Goal: Task Accomplishment & Management: Complete application form

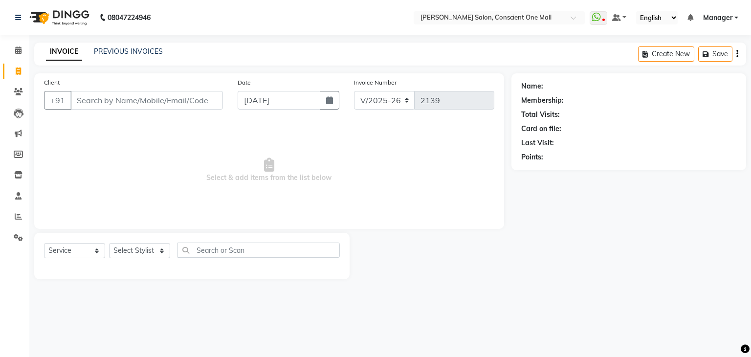
select select "7575"
select select "service"
click at [14, 235] on icon at bounding box center [18, 237] width 9 height 7
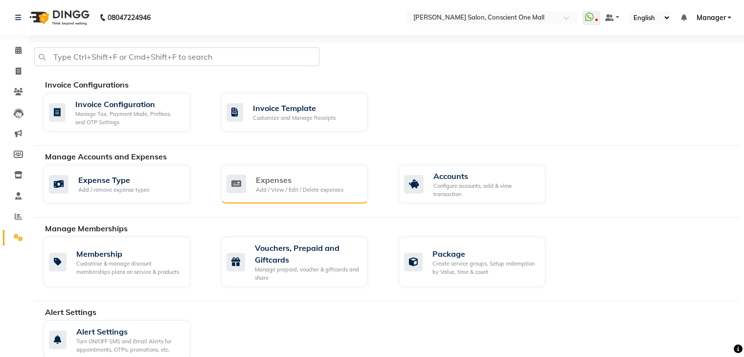
click at [276, 182] on div "Expenses" at bounding box center [300, 180] width 88 height 12
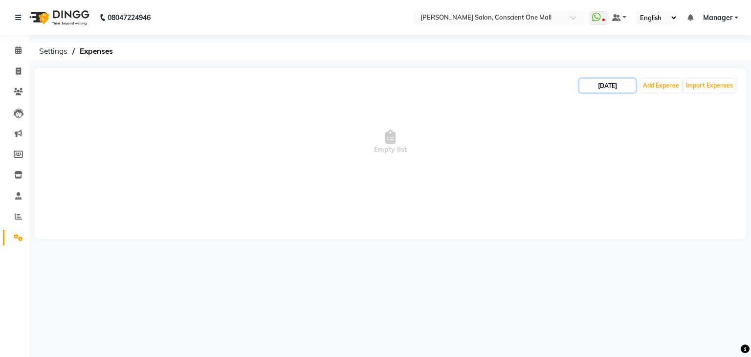
click at [610, 89] on input "[DATE]" at bounding box center [608, 86] width 56 height 14
select select "9"
select select "2025"
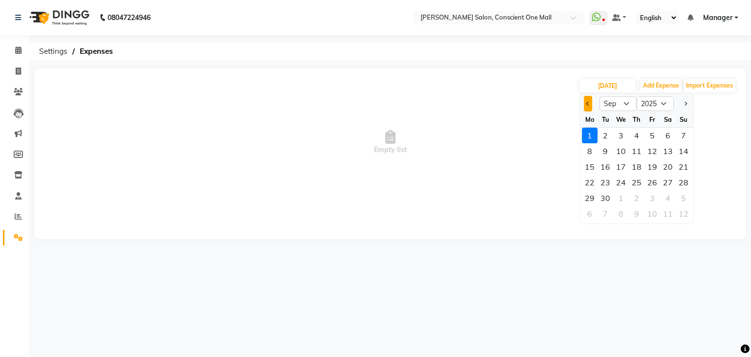
click at [590, 104] on button "Previous month" at bounding box center [588, 104] width 8 height 16
select select "8"
click at [680, 196] on div "31" at bounding box center [684, 198] width 16 height 16
type input "[DATE]"
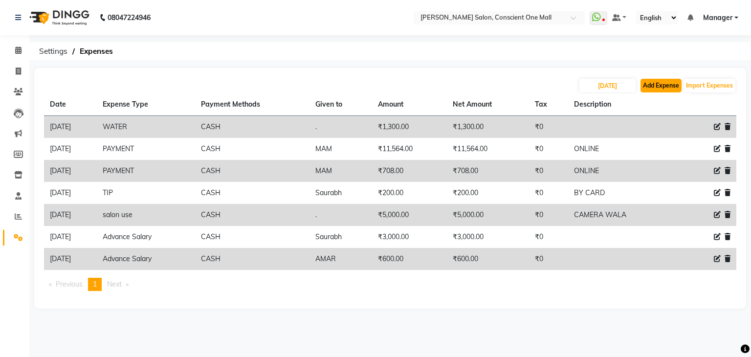
click at [663, 87] on button "Add Expense" at bounding box center [661, 86] width 41 height 14
select select "1"
select select "6705"
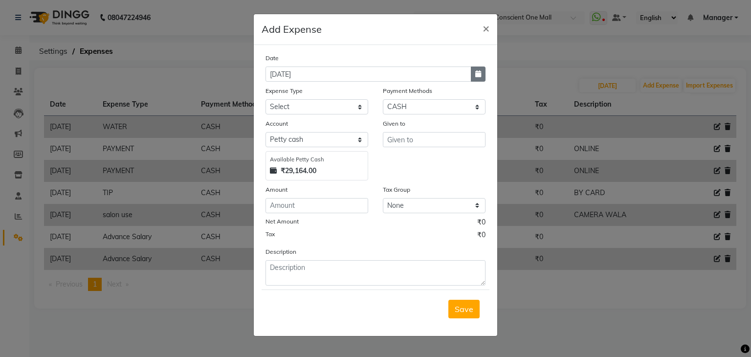
click at [473, 74] on button "button" at bounding box center [478, 74] width 15 height 15
select select "9"
select select "2025"
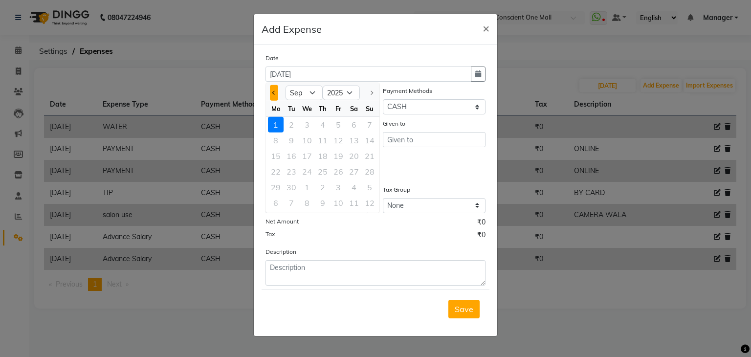
click at [273, 93] on span "Previous month" at bounding box center [274, 93] width 4 height 4
select select "8"
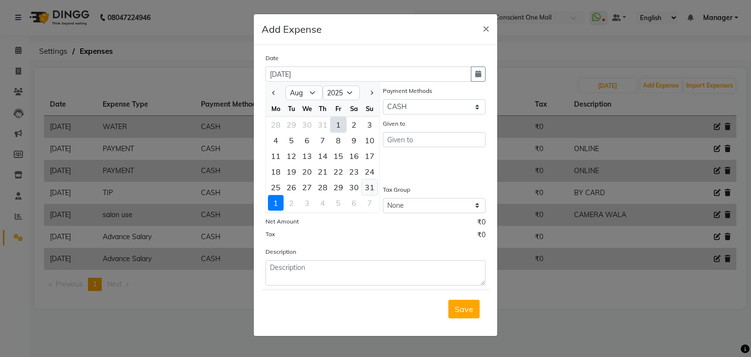
click at [368, 187] on div "31" at bounding box center [370, 188] width 16 height 16
type input "[DATE]"
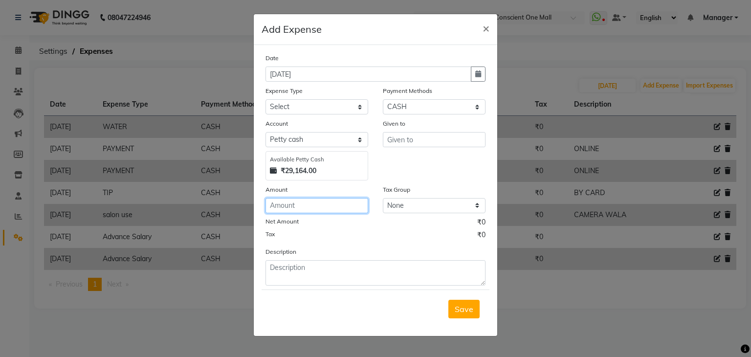
click at [300, 210] on input "number" at bounding box center [317, 205] width 103 height 15
type input "1088"
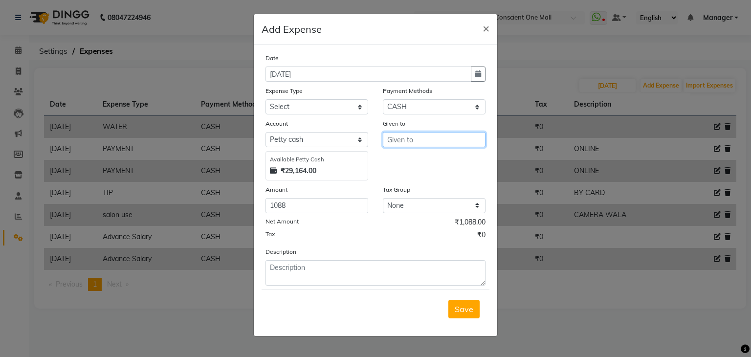
click at [413, 141] on input "text" at bounding box center [434, 139] width 103 height 15
click at [405, 142] on input "babajike" at bounding box center [434, 139] width 103 height 15
click at [403, 143] on input "babajike" at bounding box center [434, 139] width 103 height 15
click at [409, 142] on input "[PERSON_NAME]" at bounding box center [434, 139] width 103 height 15
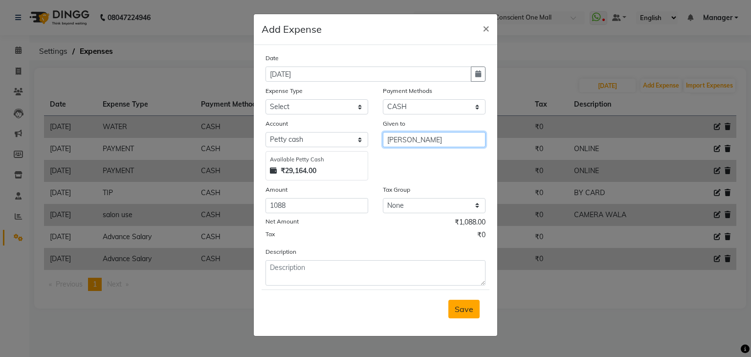
type input "[PERSON_NAME]"
click at [472, 314] on span "Save" at bounding box center [464, 309] width 19 height 10
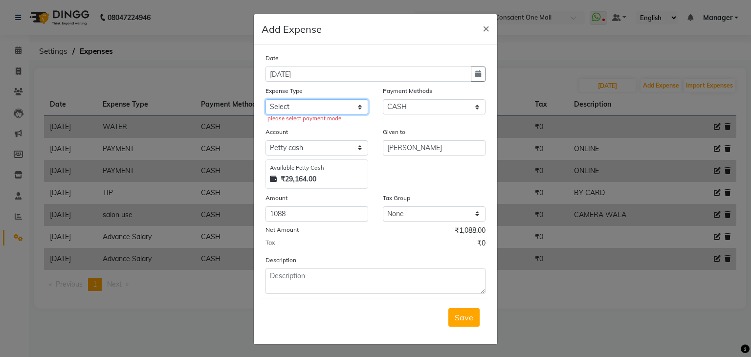
click at [288, 106] on select "Select Advance Salary BILLS client change paytm Client Snacks Coffee CONVEYANCE…" at bounding box center [317, 106] width 103 height 15
select select "12172"
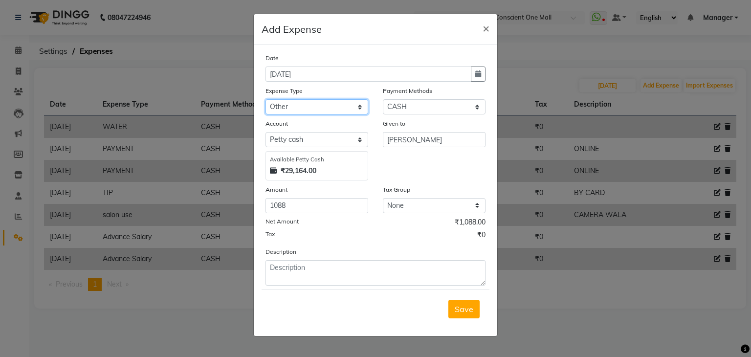
click at [288, 106] on select "Select Advance Salary BILLS client change paytm Client Snacks Coffee CONVEYANCE…" at bounding box center [317, 106] width 103 height 15
click at [464, 307] on span "Save" at bounding box center [464, 309] width 19 height 10
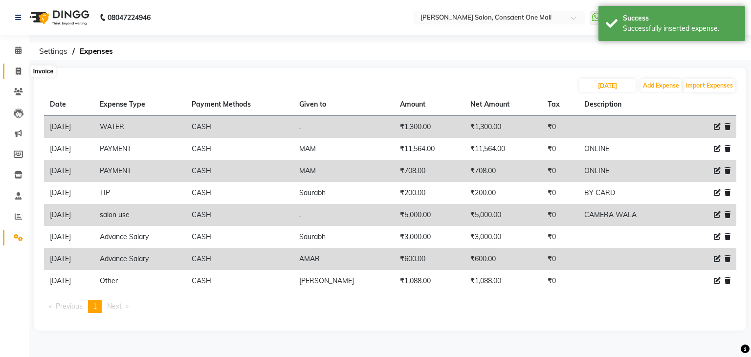
click at [16, 69] on icon at bounding box center [18, 71] width 5 height 7
select select "service"
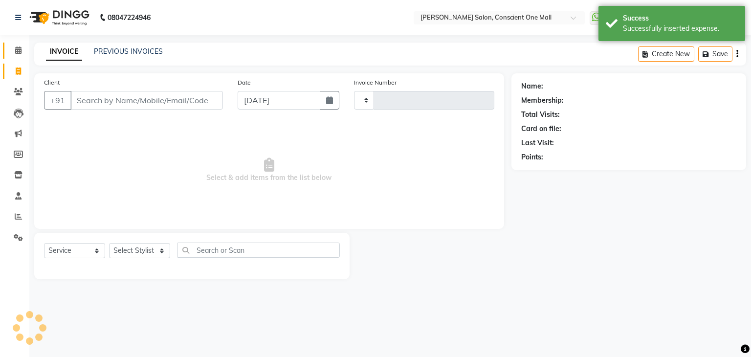
type input "2139"
select select "7575"
click at [19, 51] on icon at bounding box center [18, 49] width 6 height 7
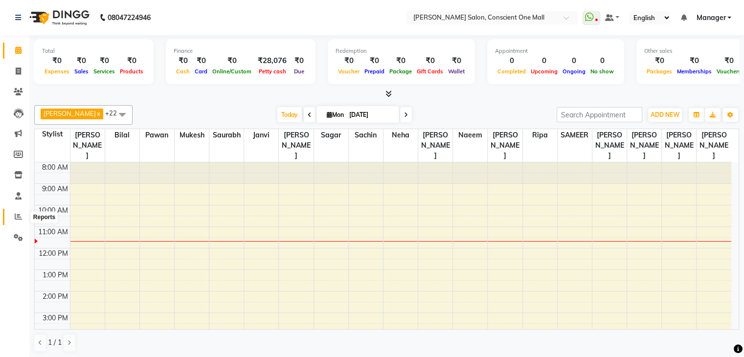
click at [16, 214] on icon at bounding box center [18, 216] width 7 height 7
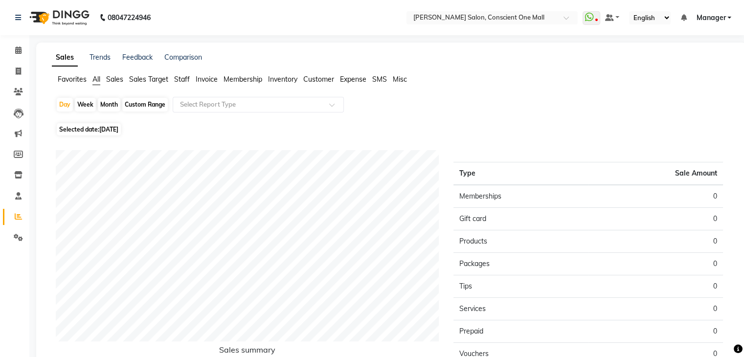
click at [183, 77] on span "Staff" at bounding box center [182, 79] width 16 height 9
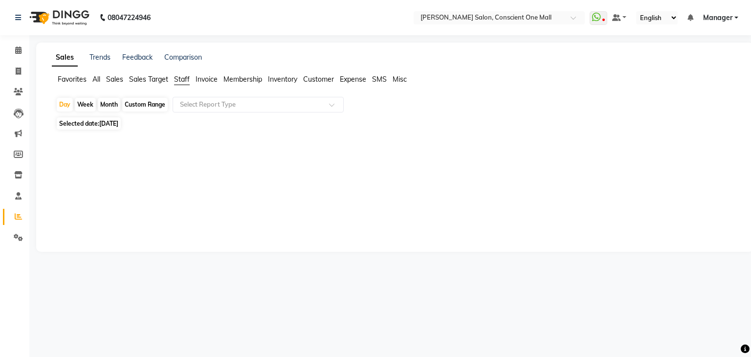
click at [107, 103] on div "Month" at bounding box center [109, 105] width 23 height 14
select select "9"
select select "2025"
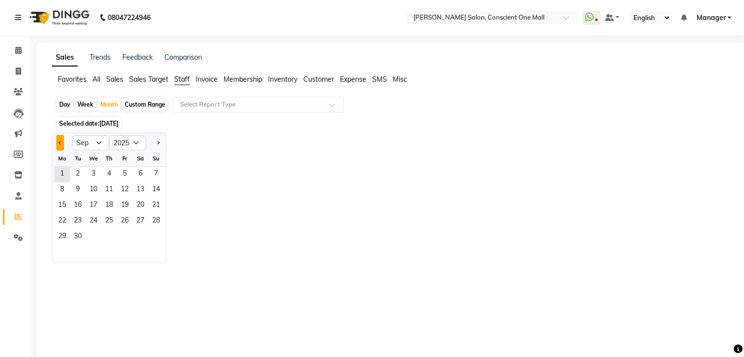
click at [60, 143] on span "Previous month" at bounding box center [60, 142] width 3 height 3
select select "8"
click at [111, 203] on span "14" at bounding box center [109, 206] width 16 height 16
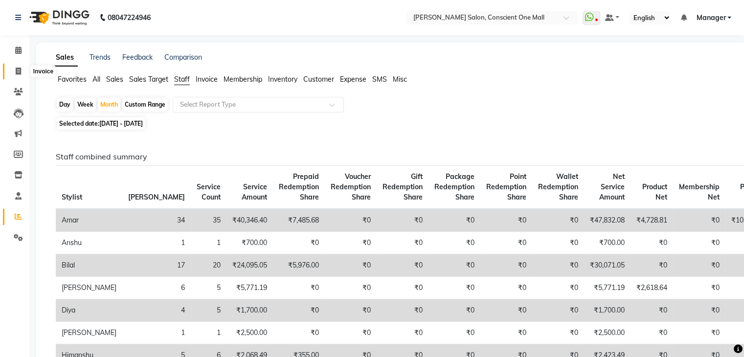
click at [18, 69] on icon at bounding box center [18, 71] width 5 height 7
select select "service"
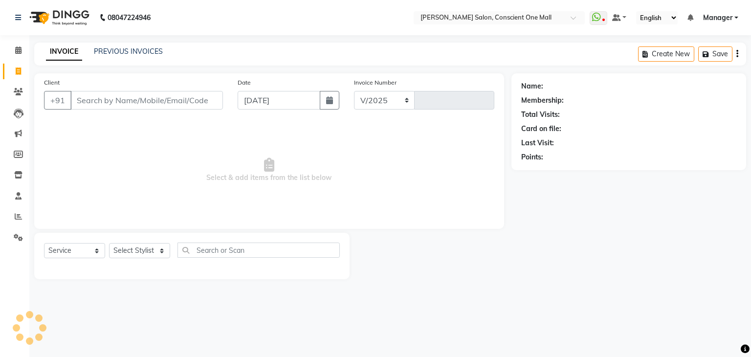
select select "7575"
type input "2139"
click at [86, 146] on span "Select & add items from the list below" at bounding box center [269, 170] width 450 height 98
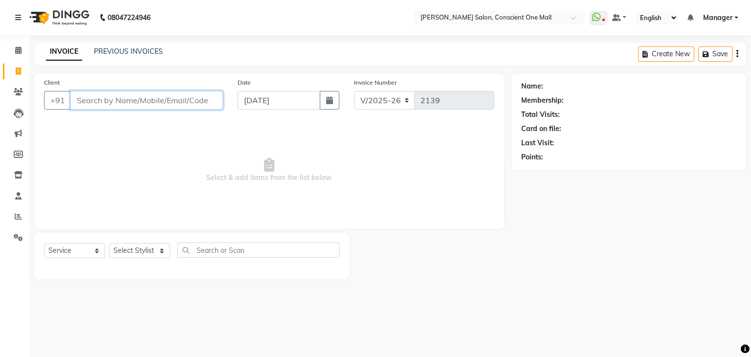
click at [97, 100] on input "Client" at bounding box center [146, 100] width 153 height 19
click at [112, 101] on input "Client" at bounding box center [146, 100] width 153 height 19
type input "7042047659"
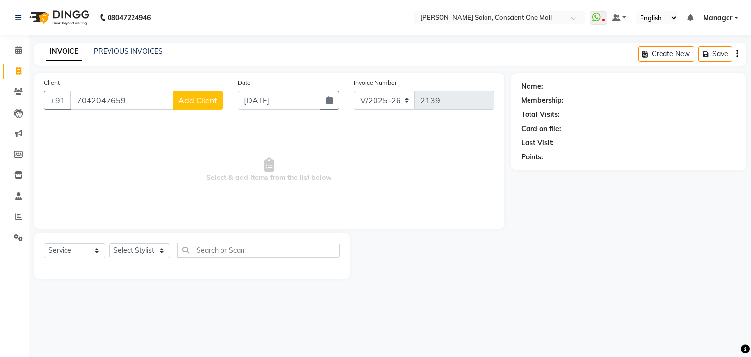
click at [185, 102] on span "Add Client" at bounding box center [198, 100] width 39 height 10
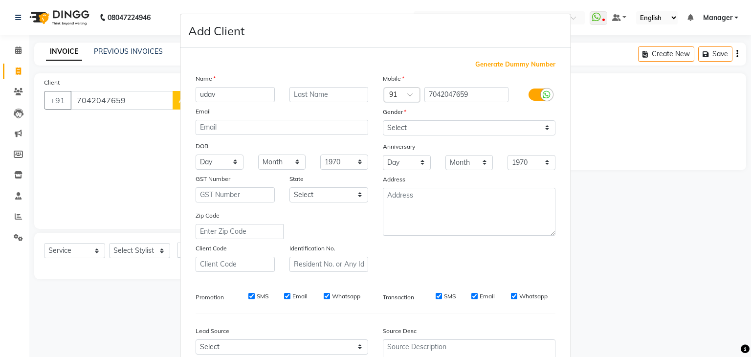
type input "udav"
click at [398, 127] on select "Select [DEMOGRAPHIC_DATA] [DEMOGRAPHIC_DATA] Other Prefer Not To Say" at bounding box center [469, 127] width 173 height 15
select select "[DEMOGRAPHIC_DATA]"
click at [383, 121] on select "Select [DEMOGRAPHIC_DATA] [DEMOGRAPHIC_DATA] Other Prefer Not To Say" at bounding box center [469, 127] width 173 height 15
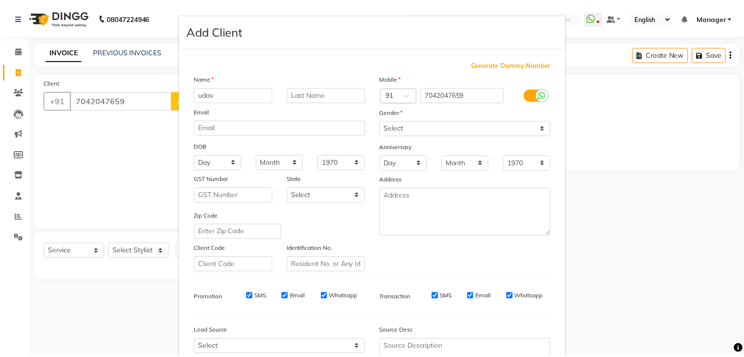
scroll to position [99, 0]
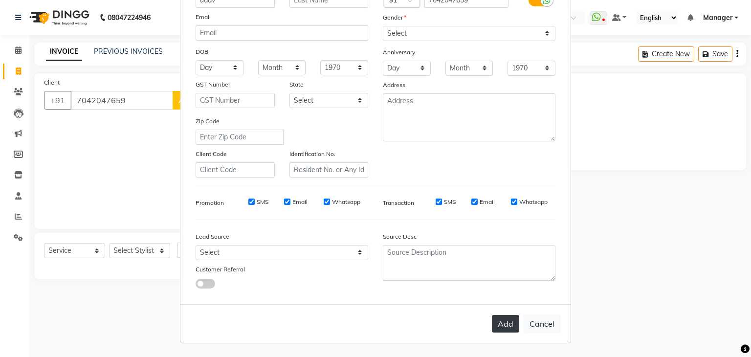
click at [505, 323] on button "Add" at bounding box center [505, 324] width 27 height 18
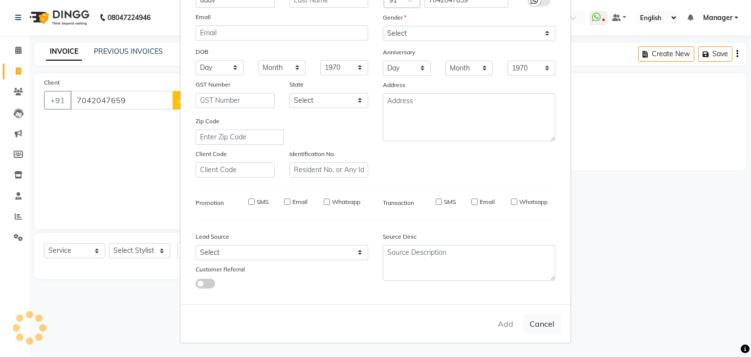
select select
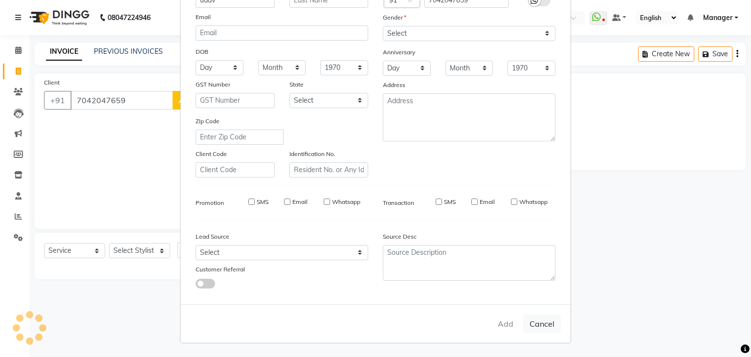
select select
checkbox input "false"
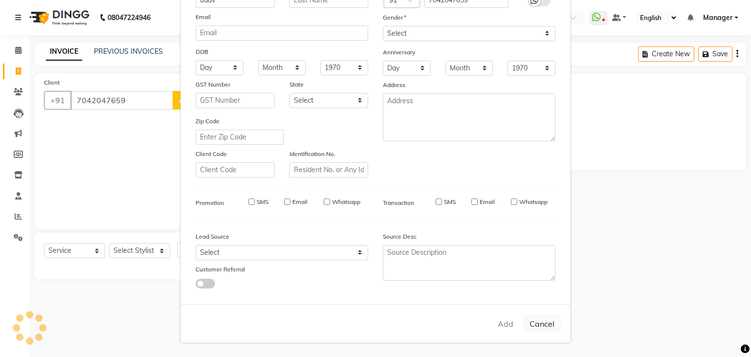
checkbox input "false"
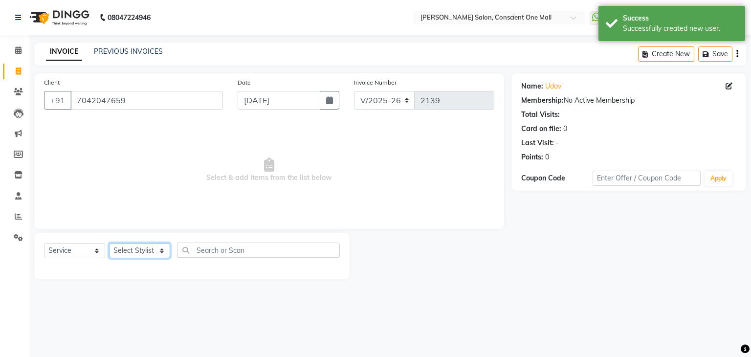
click at [133, 251] on select "Select Stylist [PERSON_NAME] AMIT [PERSON_NAME] [PERSON_NAME] [PERSON_NAME] [PE…" at bounding box center [139, 250] width 61 height 15
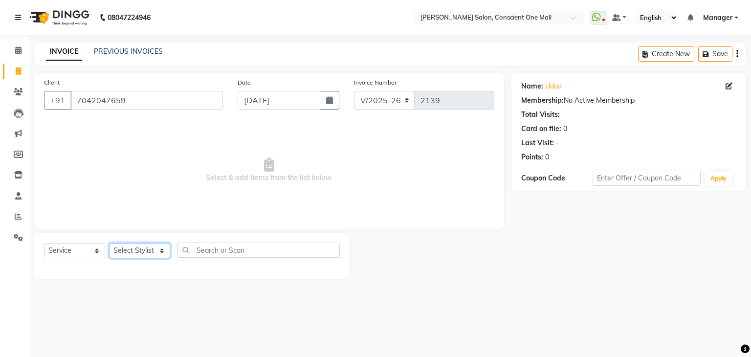
select select "67299"
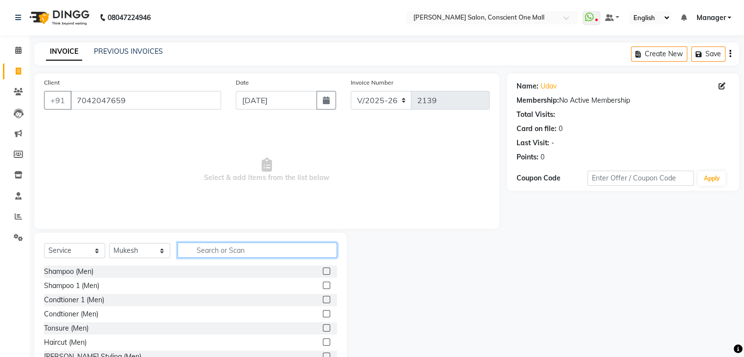
click at [229, 251] on input "text" at bounding box center [257, 250] width 159 height 15
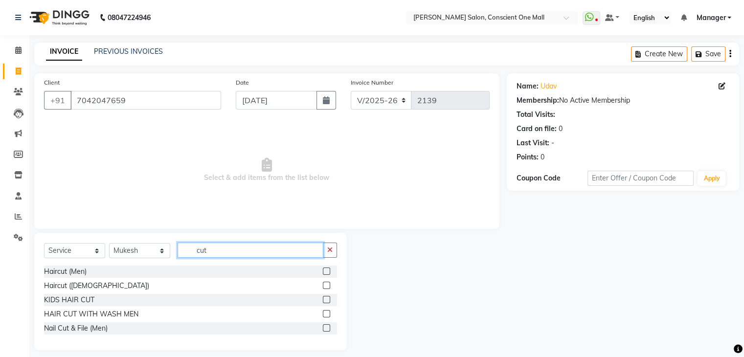
type input "cut"
click at [327, 270] on label at bounding box center [326, 271] width 7 height 7
click at [327, 270] on input "checkbox" at bounding box center [326, 272] width 6 height 6
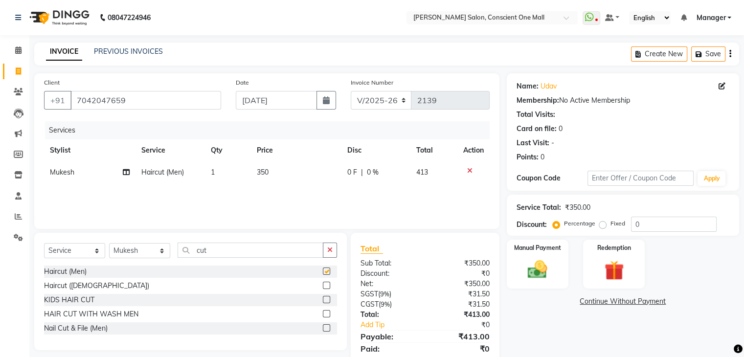
checkbox input "false"
click at [533, 265] on img at bounding box center [537, 269] width 33 height 23
click at [614, 301] on span "CASH" at bounding box center [612, 301] width 21 height 11
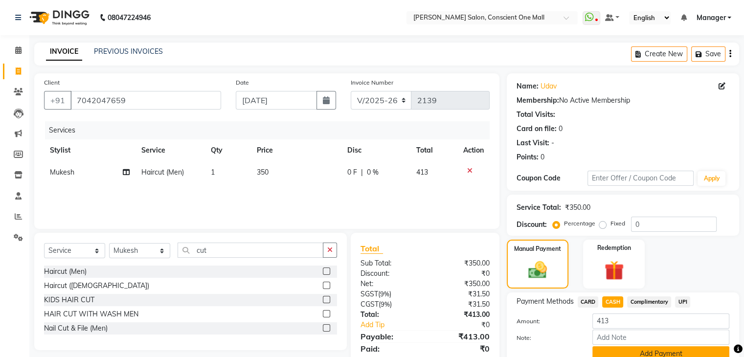
scroll to position [44, 0]
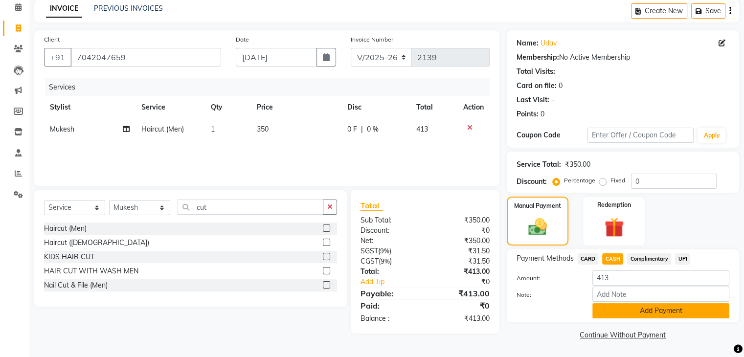
click at [670, 310] on button "Add Payment" at bounding box center [660, 310] width 137 height 15
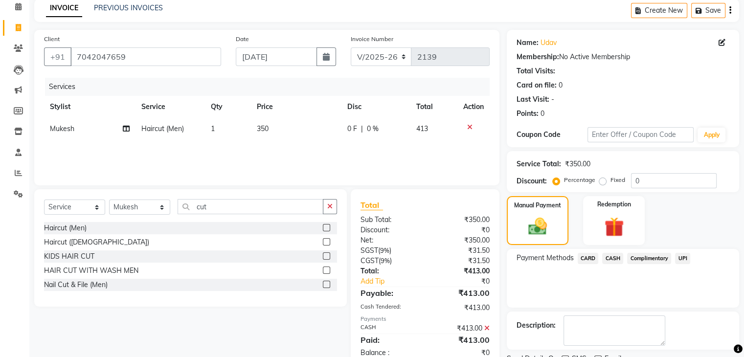
scroll to position [84, 0]
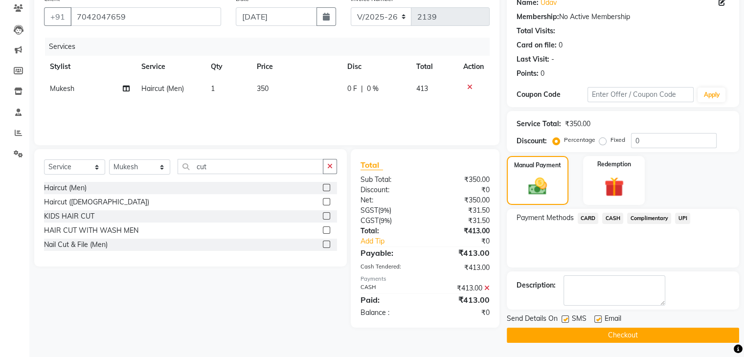
click at [637, 334] on button "Checkout" at bounding box center [623, 335] width 232 height 15
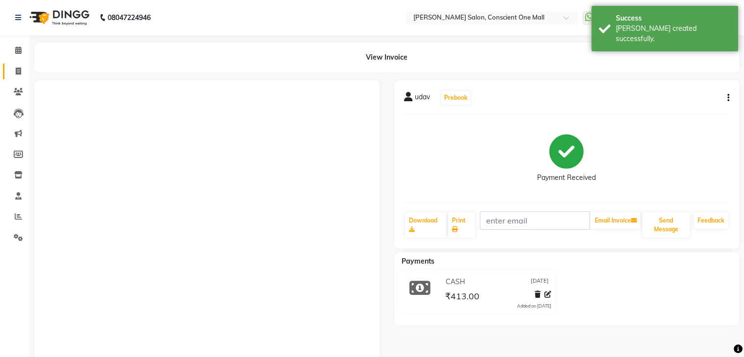
click at [18, 68] on icon at bounding box center [18, 71] width 5 height 7
select select "service"
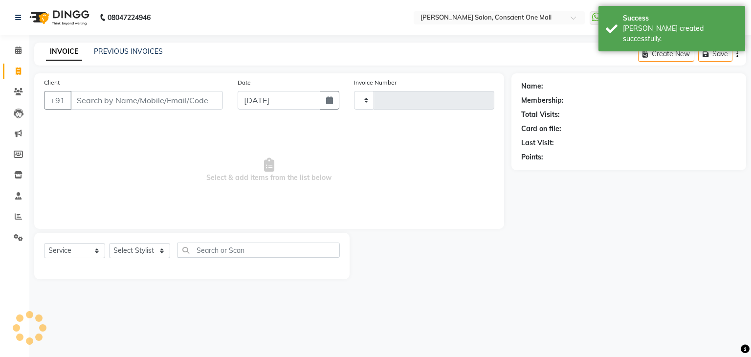
type input "2140"
select select "7575"
